Goal: Information Seeking & Learning: Understand process/instructions

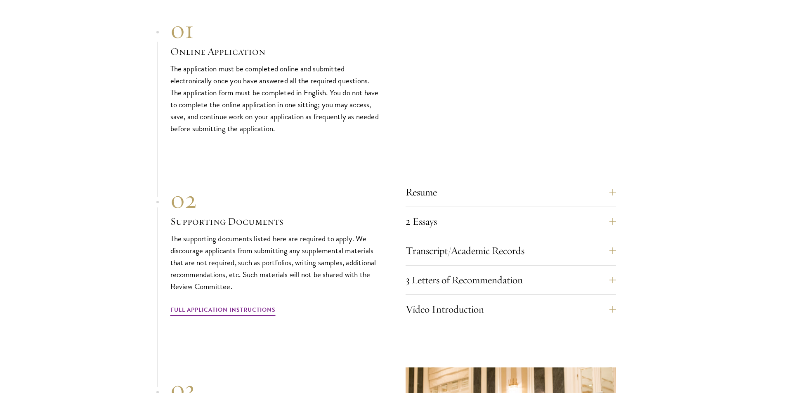
scroll to position [2558, 0]
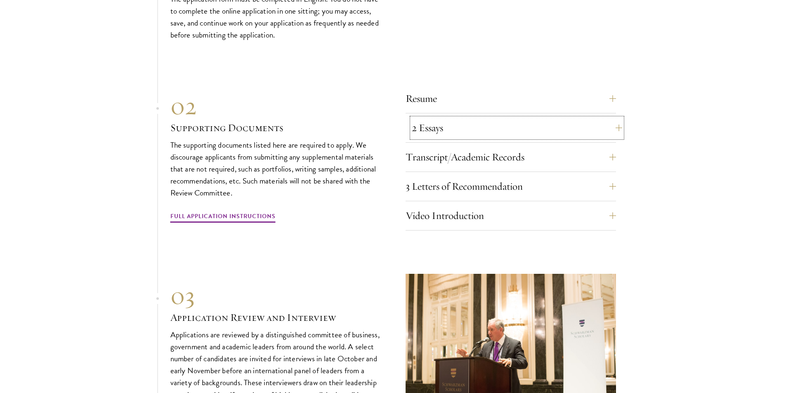
click at [532, 118] on button "2 Essays" at bounding box center [517, 128] width 210 height 20
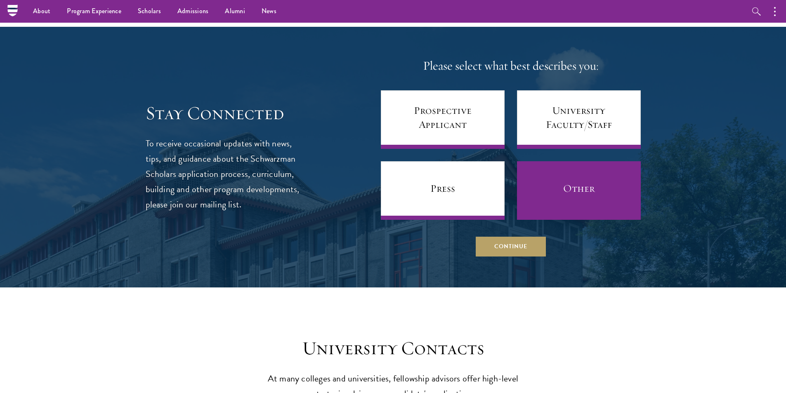
scroll to position [3342, 0]
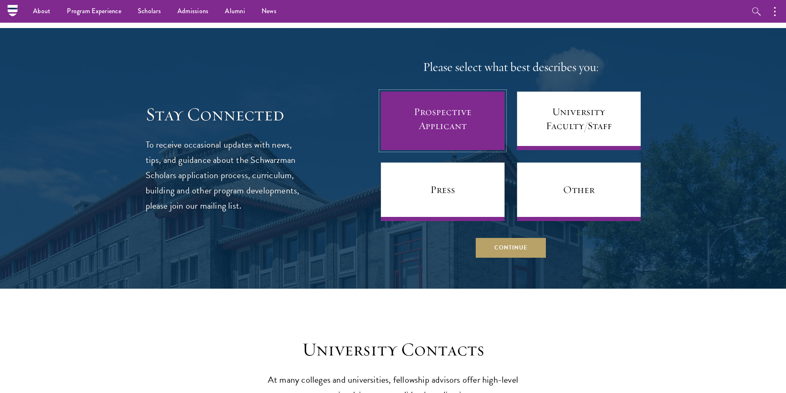
click at [489, 117] on link "Prospective Applicant" at bounding box center [443, 121] width 124 height 59
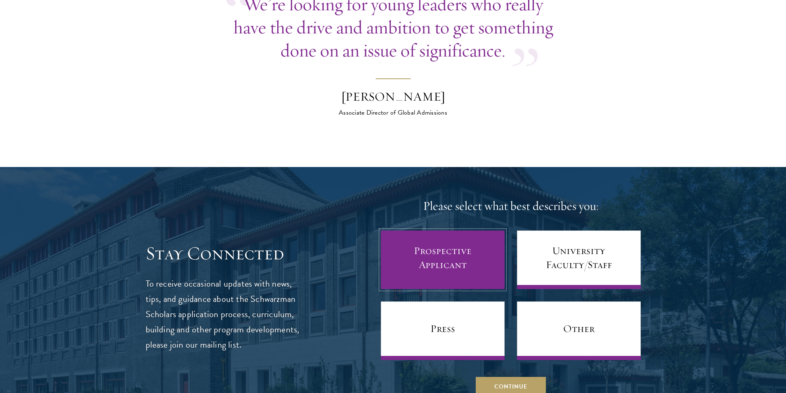
scroll to position [3238, 0]
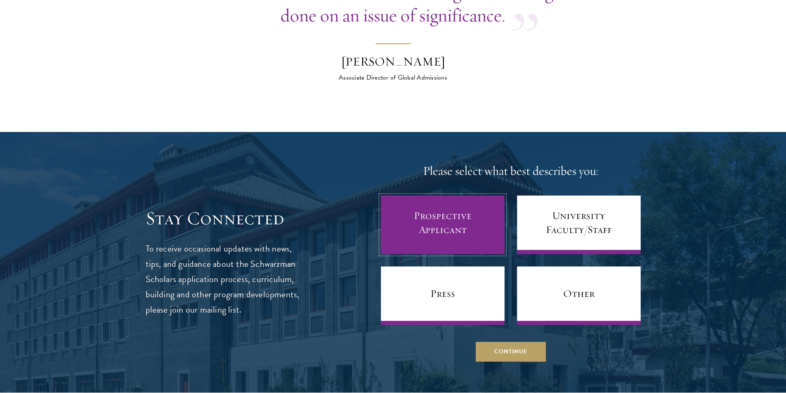
click at [447, 214] on link "Prospective Applicant" at bounding box center [443, 225] width 124 height 59
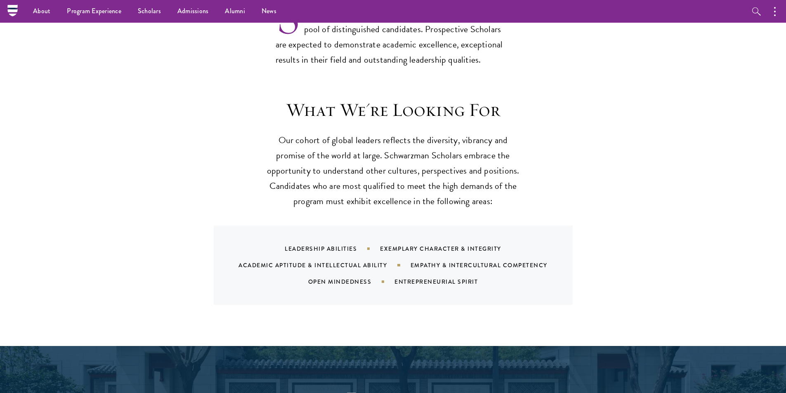
scroll to position [0, 0]
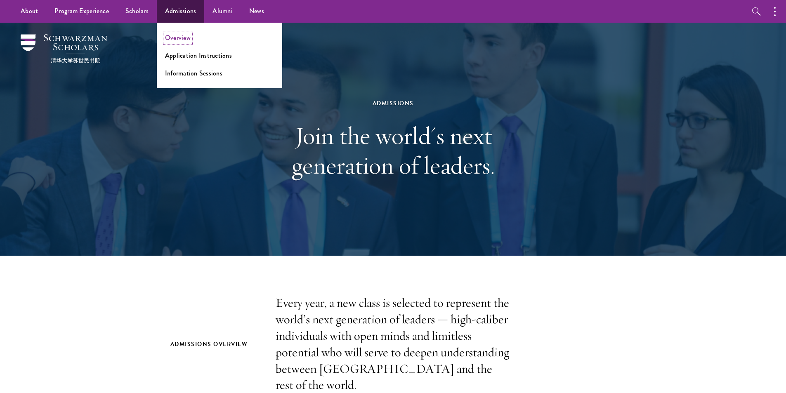
click at [171, 34] on link "Overview" at bounding box center [178, 37] width 26 height 9
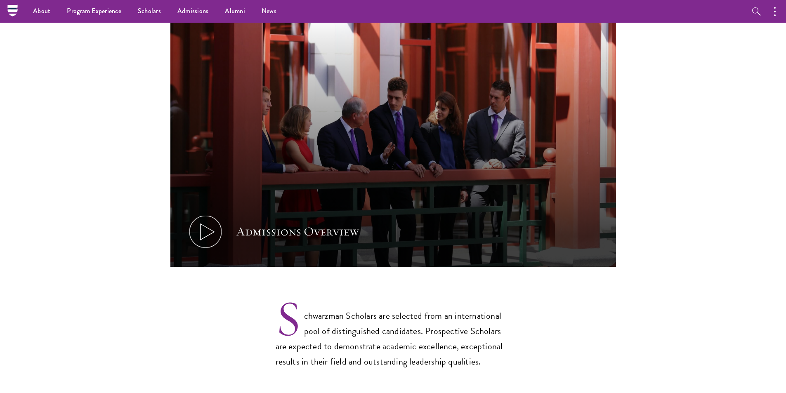
scroll to position [371, 0]
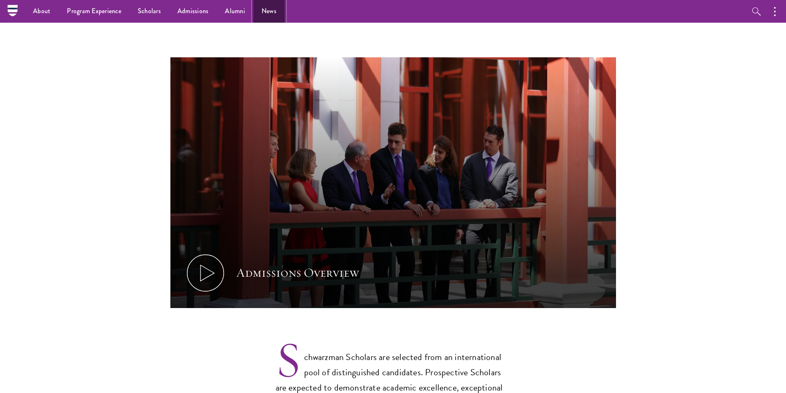
click at [264, 13] on link "News" at bounding box center [268, 11] width 31 height 23
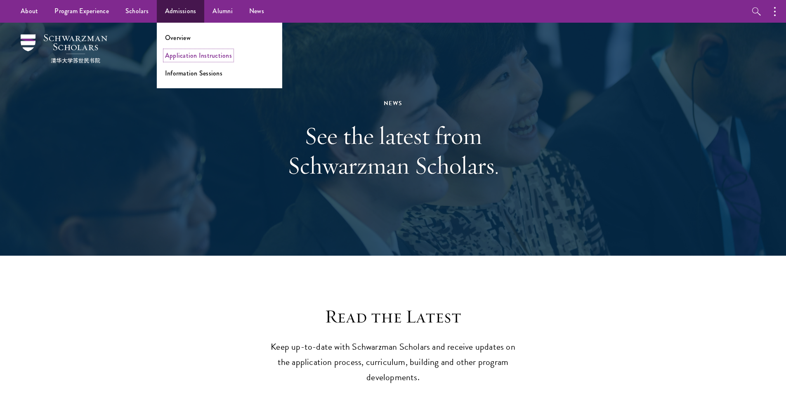
click at [184, 56] on link "Application Instructions" at bounding box center [198, 55] width 67 height 9
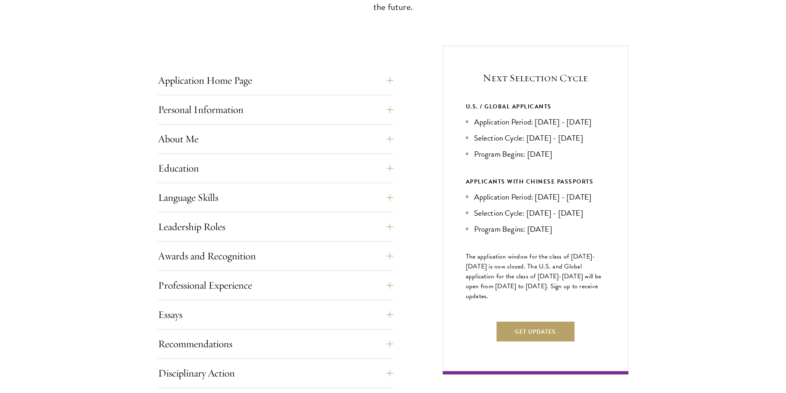
scroll to position [289, 0]
drag, startPoint x: 559, startPoint y: 160, endPoint x: 529, endPoint y: 168, distance: 31.6
click at [529, 159] on li "Program Begins: [DATE]" at bounding box center [535, 153] width 139 height 12
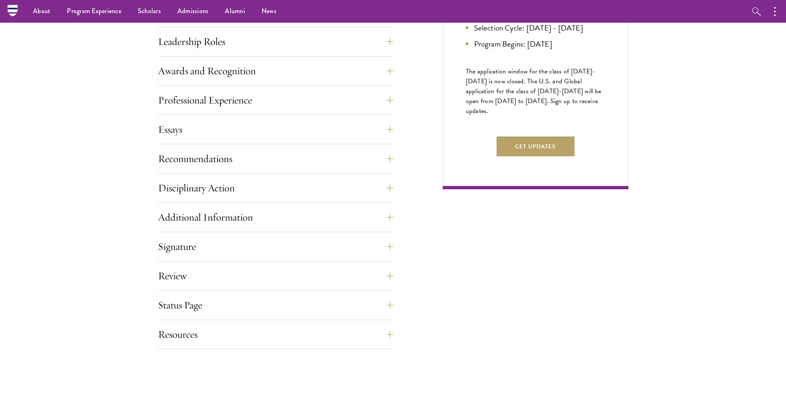
scroll to position [308, 0]
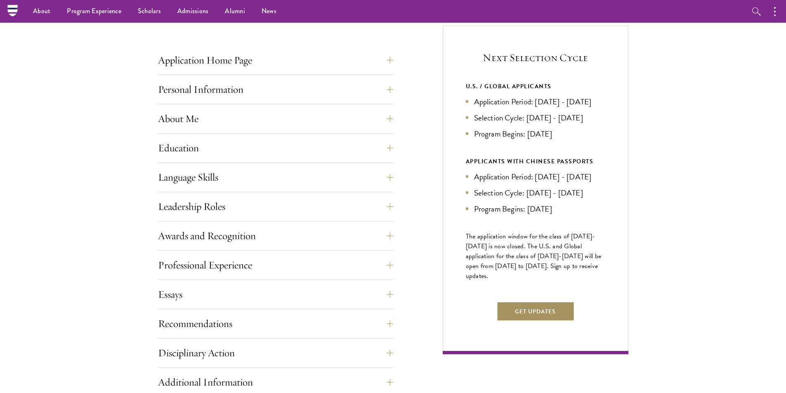
click at [536, 321] on button "Get Updates" at bounding box center [535, 312] width 78 height 20
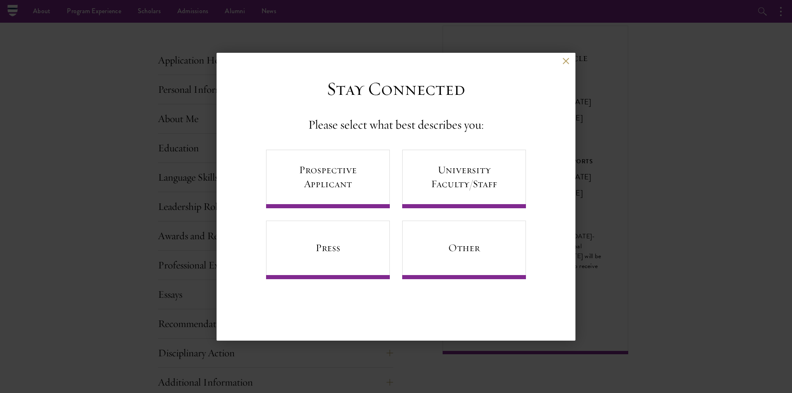
click at [616, 227] on div "Back Stay Connected Please select what best describes you: Prospective Applican…" at bounding box center [396, 197] width 792 height 344
